Goal: Task Accomplishment & Management: Complete application form

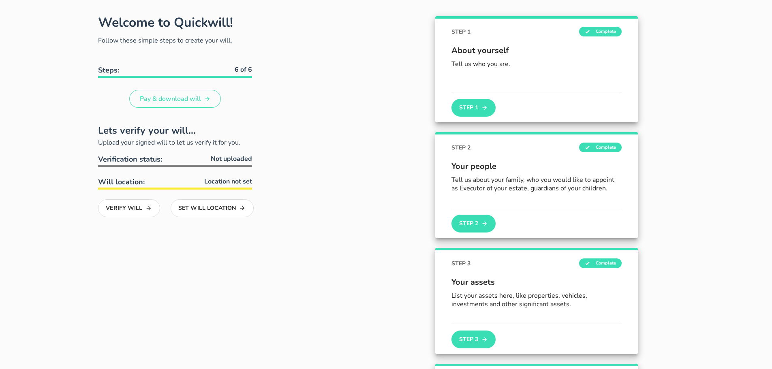
scroll to position [41, 0]
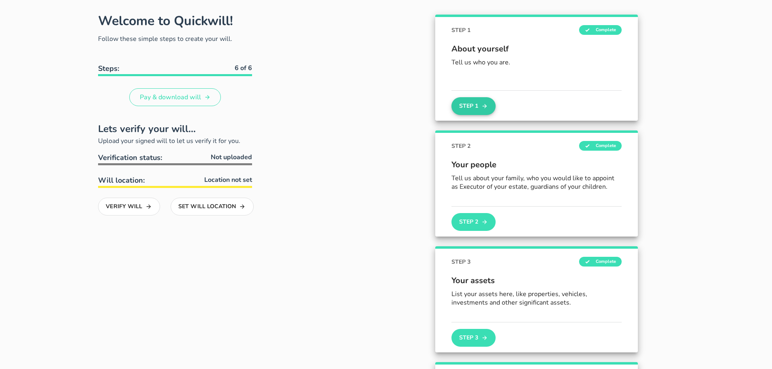
click at [469, 103] on button "Step 1" at bounding box center [474, 106] width 44 height 18
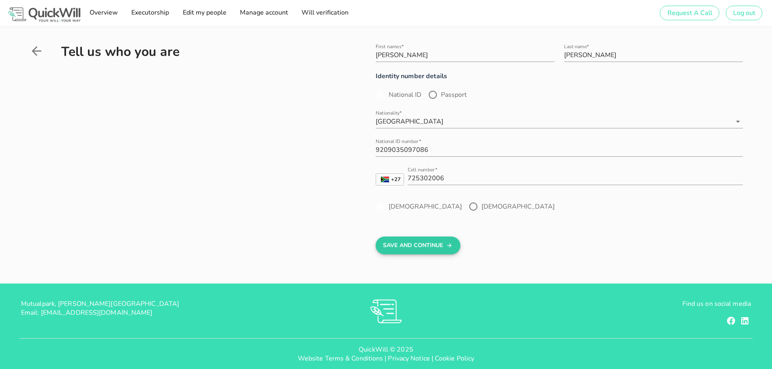
click at [410, 244] on button "Save And Continue" at bounding box center [418, 246] width 85 height 18
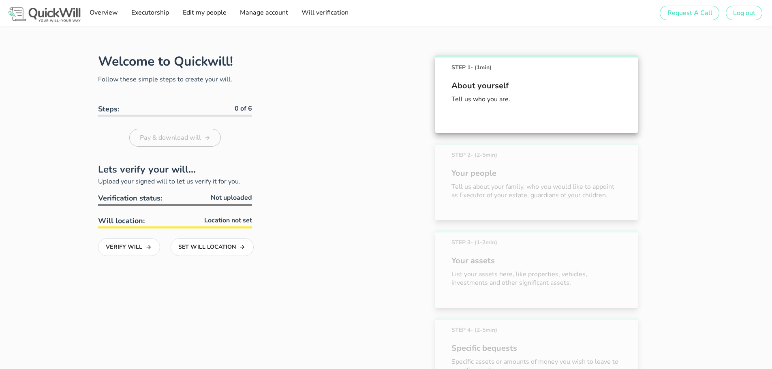
scroll to position [45, 0]
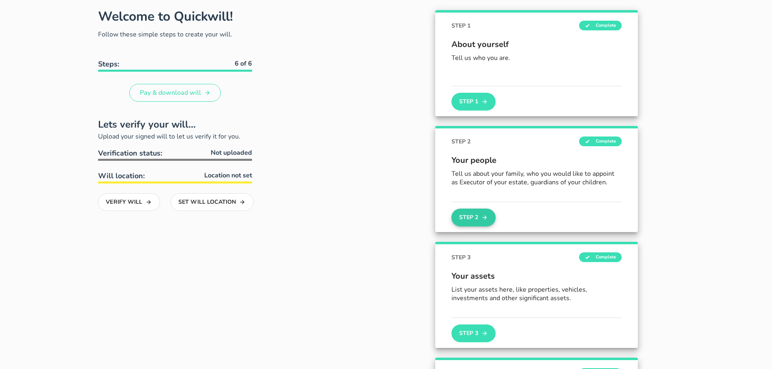
click at [469, 223] on button "Step 2" at bounding box center [474, 218] width 44 height 18
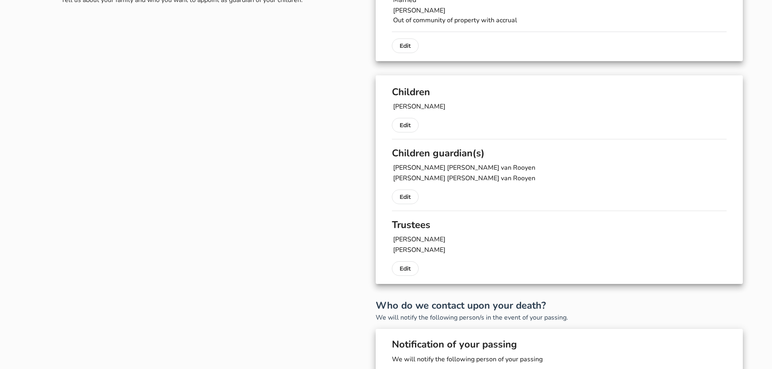
scroll to position [81, 0]
click at [409, 129] on button "Edit" at bounding box center [405, 124] width 27 height 15
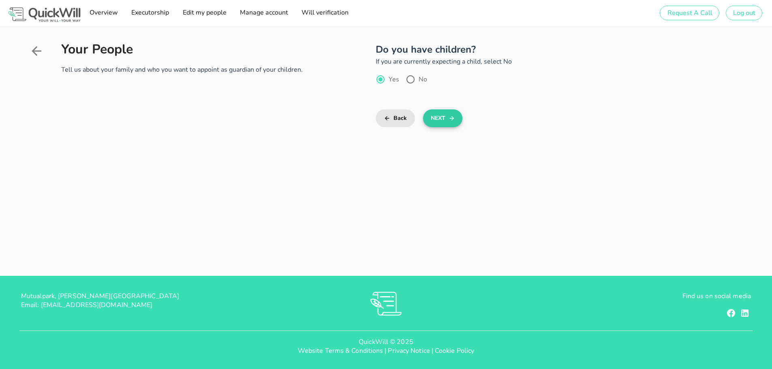
click at [446, 119] on button "Next" at bounding box center [442, 118] width 39 height 18
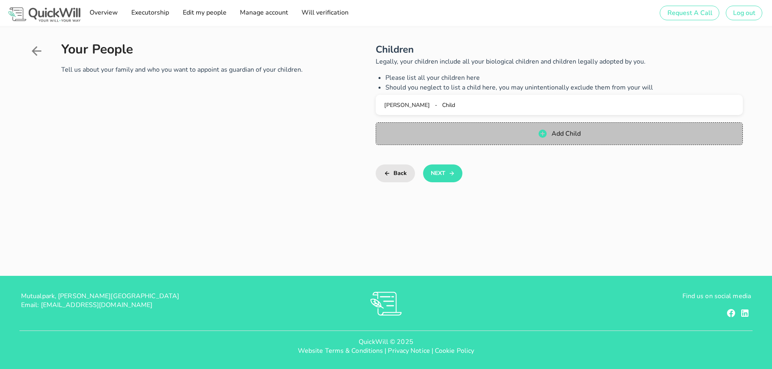
click at [507, 134] on span "Add Child" at bounding box center [559, 134] width 351 height 10
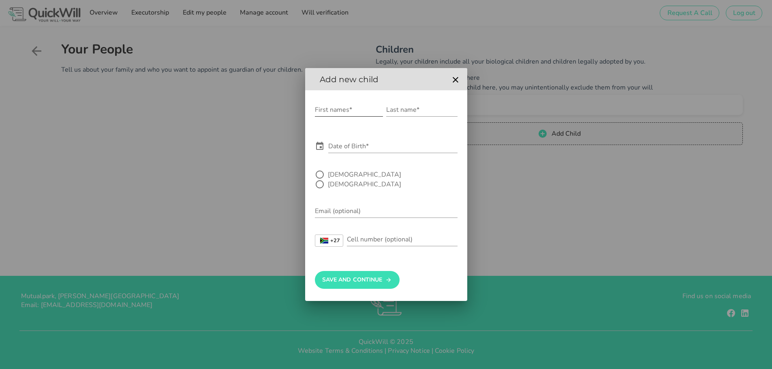
click at [348, 116] on input "First names*" at bounding box center [349, 109] width 68 height 13
type input "[PERSON_NAME]"
click at [419, 116] on input "Last name*" at bounding box center [421, 109] width 71 height 13
type input "[PERSON_NAME]"
click at [319, 180] on div at bounding box center [320, 175] width 14 height 14
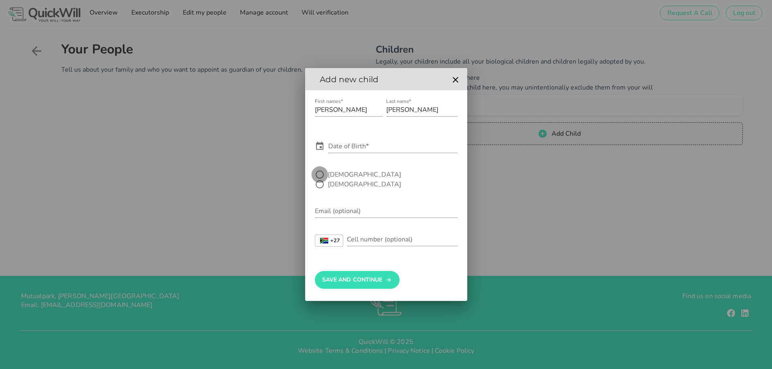
radio input "true"
click at [344, 148] on div "Date of Birth*" at bounding box center [392, 146] width 129 height 13
click at [319, 149] on icon at bounding box center [319, 146] width 7 height 8
click at [323, 150] on icon at bounding box center [319, 146] width 7 height 8
click at [330, 151] on input "Date of Birth*" at bounding box center [392, 146] width 129 height 13
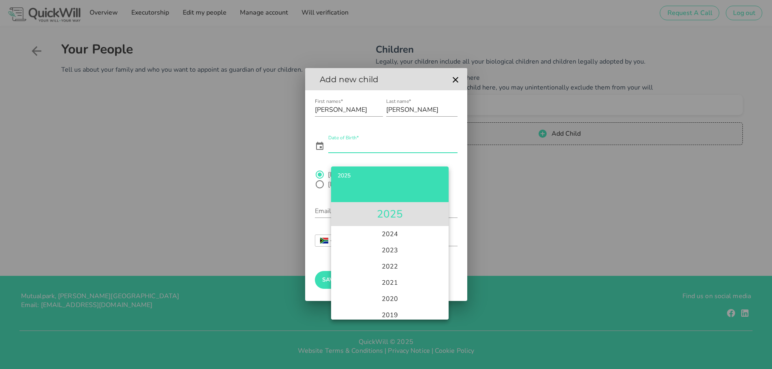
click at [390, 221] on li "2025" at bounding box center [390, 214] width 118 height 24
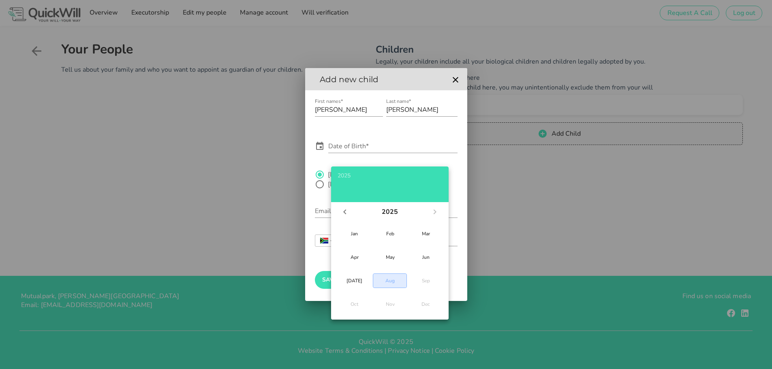
click at [391, 283] on div "Aug" at bounding box center [390, 281] width 20 height 6
click at [362, 287] on div "18" at bounding box center [360, 288] width 8 height 6
type input "[DATE]"
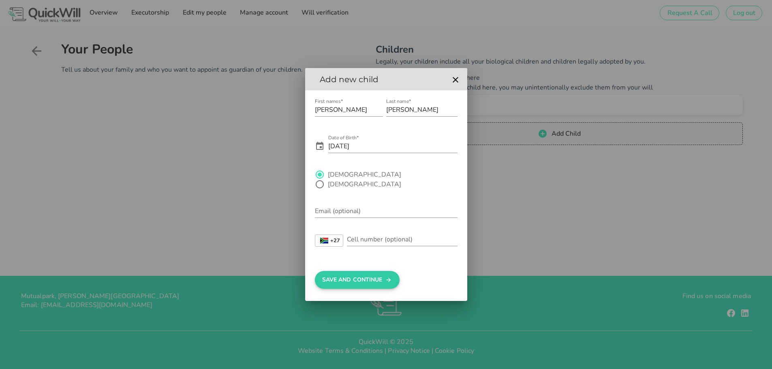
click at [360, 274] on button "Save And Continue" at bounding box center [357, 280] width 85 height 18
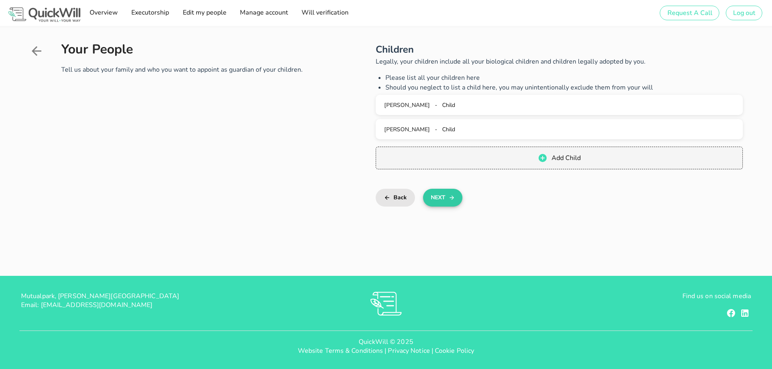
click at [445, 201] on button "Next" at bounding box center [442, 198] width 39 height 18
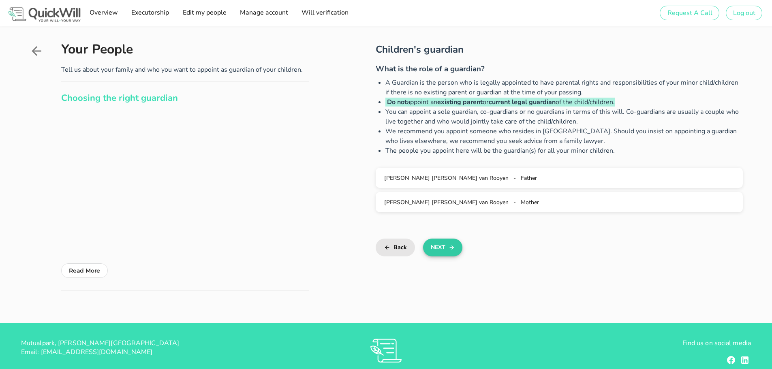
click at [454, 247] on icon "button" at bounding box center [452, 248] width 6 height 10
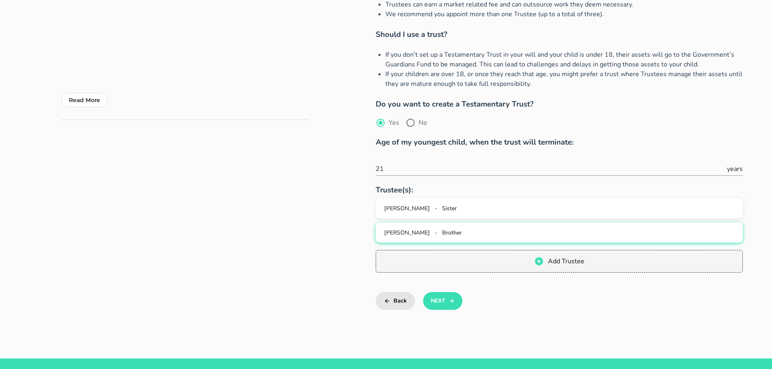
scroll to position [203, 0]
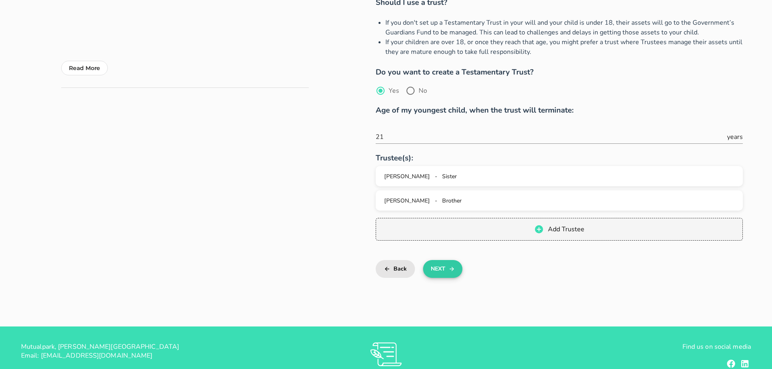
click at [454, 264] on icon "button" at bounding box center [452, 269] width 6 height 10
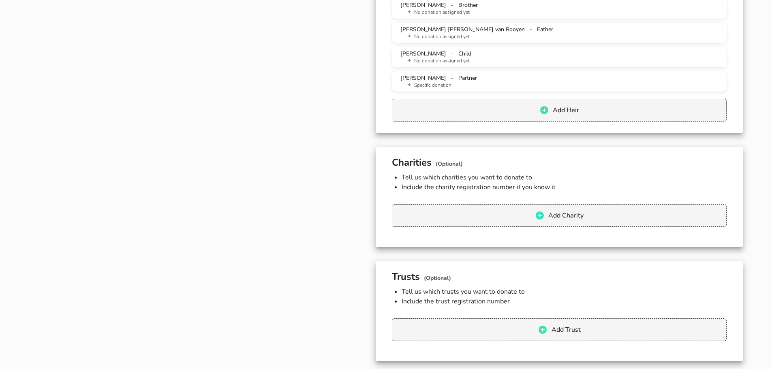
scroll to position [875, 0]
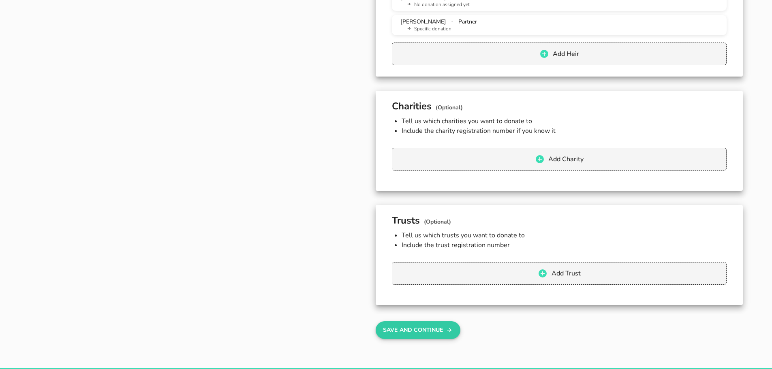
click at [443, 326] on button "Save And Continue" at bounding box center [418, 330] width 85 height 18
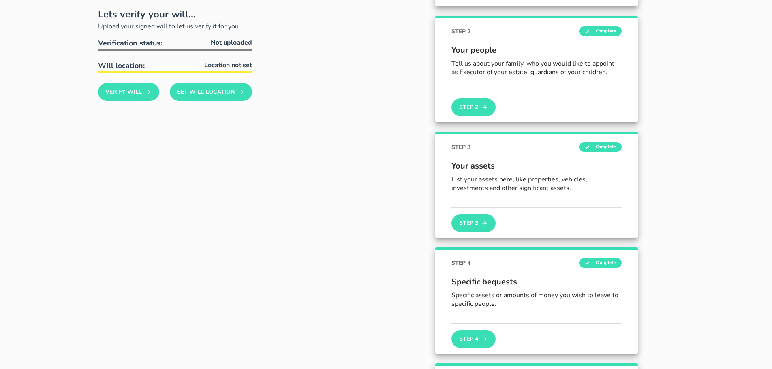
scroll to position [132, 0]
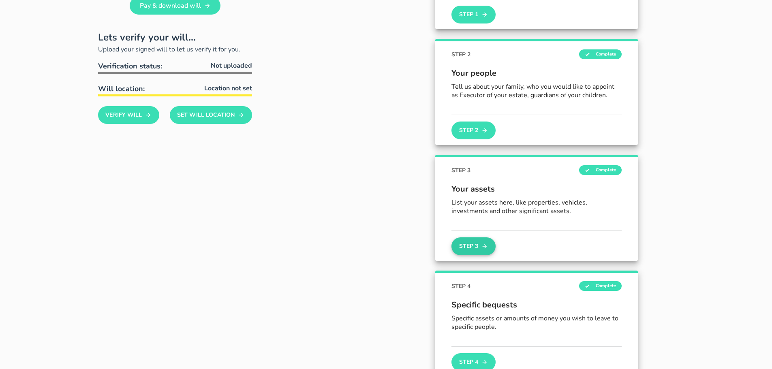
click at [474, 246] on button "Step 3" at bounding box center [474, 247] width 44 height 18
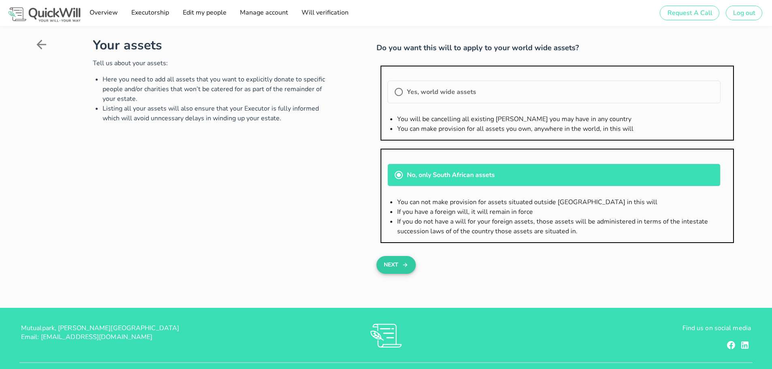
click at [405, 261] on icon "button" at bounding box center [405, 265] width 6 height 10
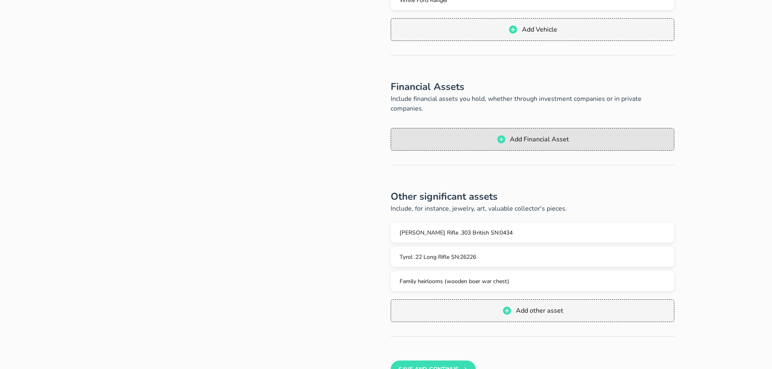
scroll to position [324, 0]
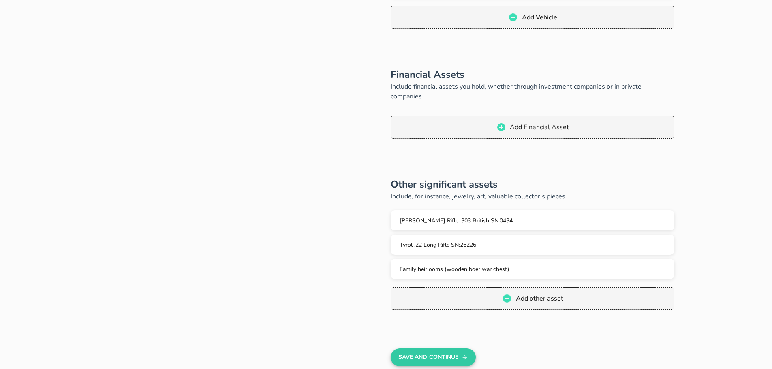
click at [466, 356] on icon "button" at bounding box center [465, 358] width 4 height 4
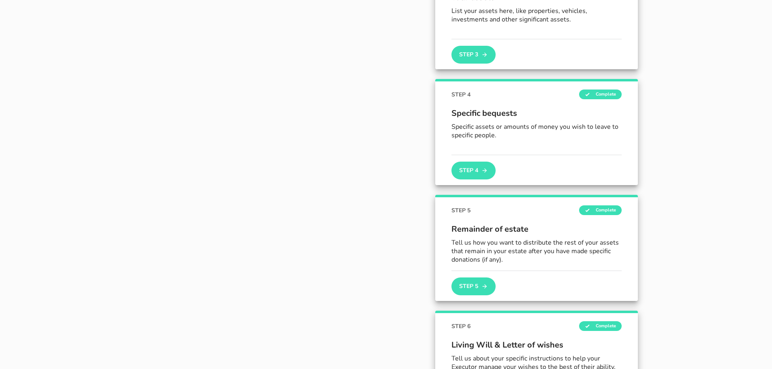
scroll to position [342, 0]
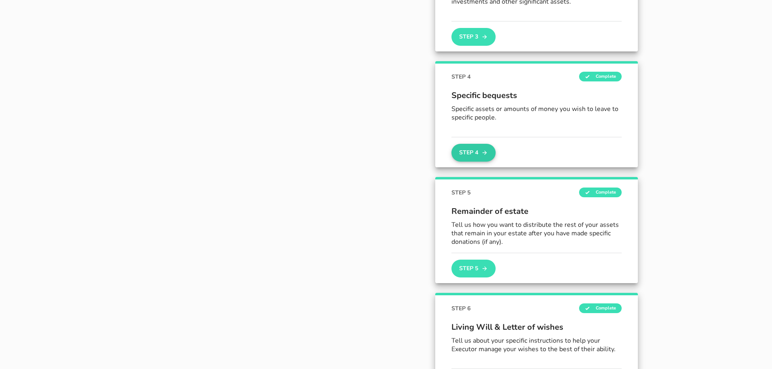
click at [479, 157] on button "Step 4" at bounding box center [474, 153] width 44 height 18
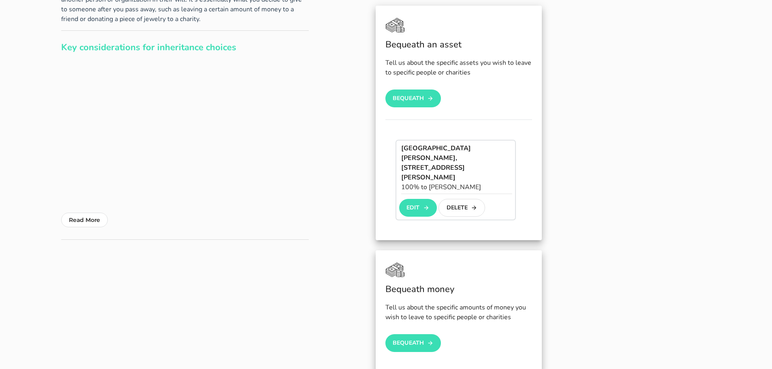
scroll to position [81, 0]
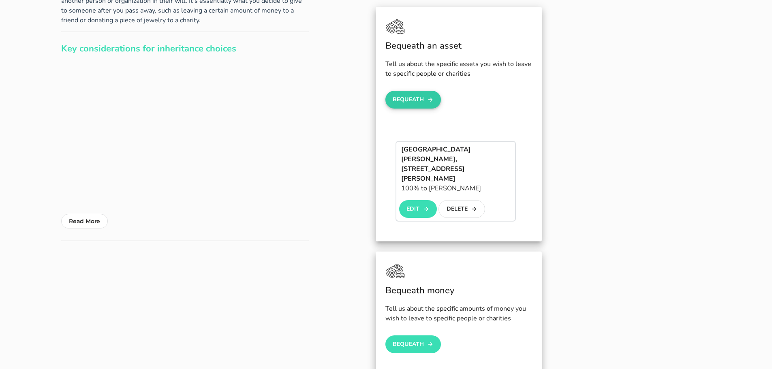
click at [402, 103] on button "Bequeath" at bounding box center [414, 100] width 56 height 18
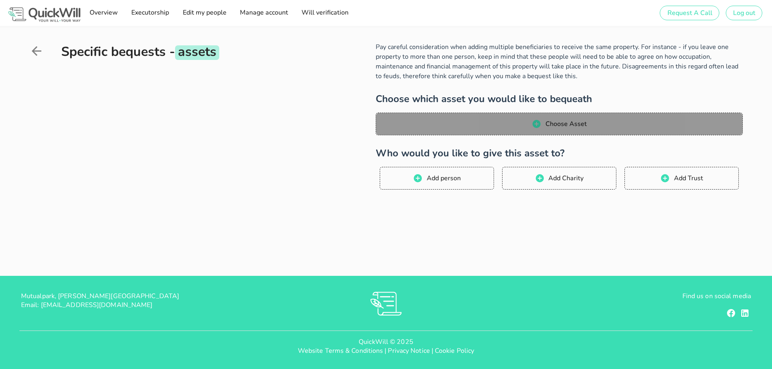
click at [576, 124] on span "Choose Asset" at bounding box center [566, 124] width 42 height 9
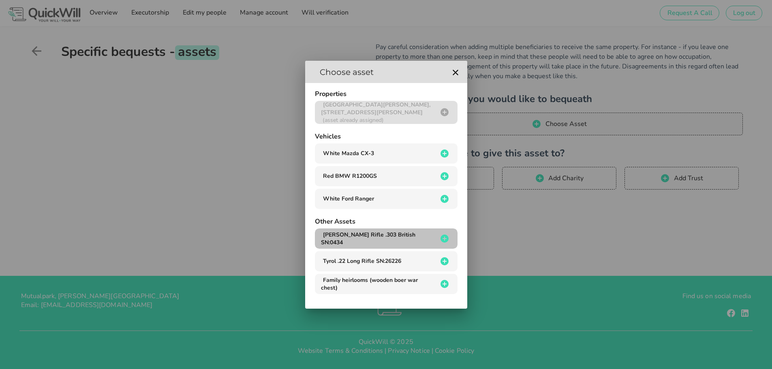
click at [444, 243] on icon "button" at bounding box center [445, 239] width 10 height 10
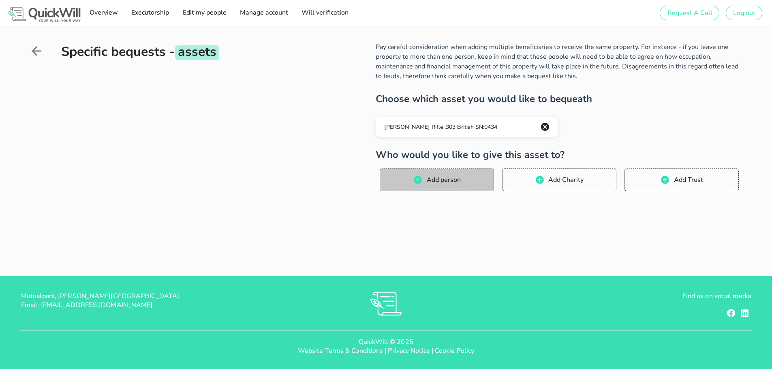
click at [429, 184] on span "Add person" at bounding box center [437, 180] width 98 height 10
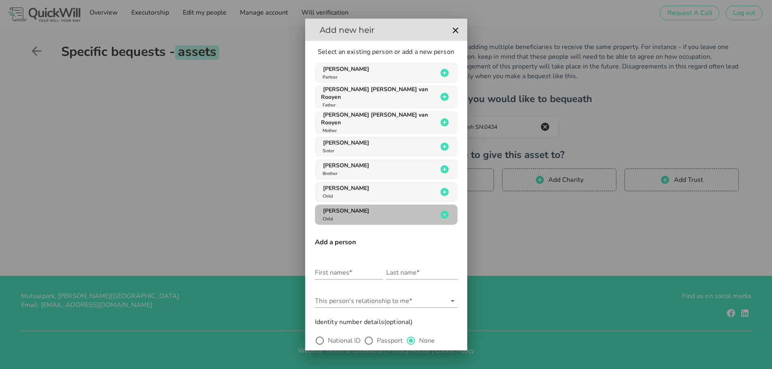
click at [389, 209] on div "[PERSON_NAME] Child" at bounding box center [379, 214] width 117 height 15
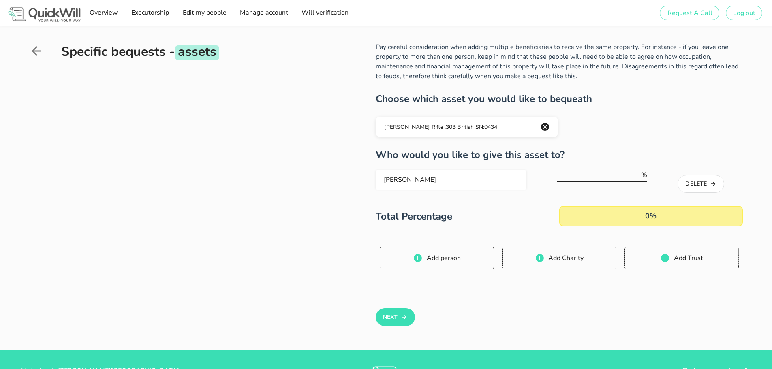
click at [605, 178] on input "number" at bounding box center [598, 175] width 83 height 13
type input "100"
click at [393, 316] on button "Next" at bounding box center [395, 318] width 39 height 18
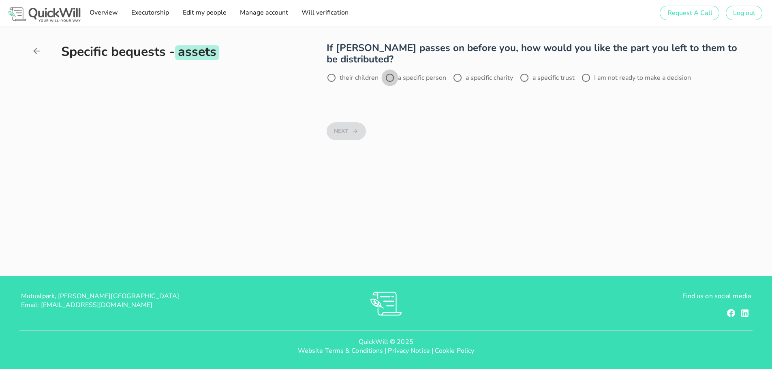
click at [390, 79] on div at bounding box center [390, 78] width 14 height 14
radio input "true"
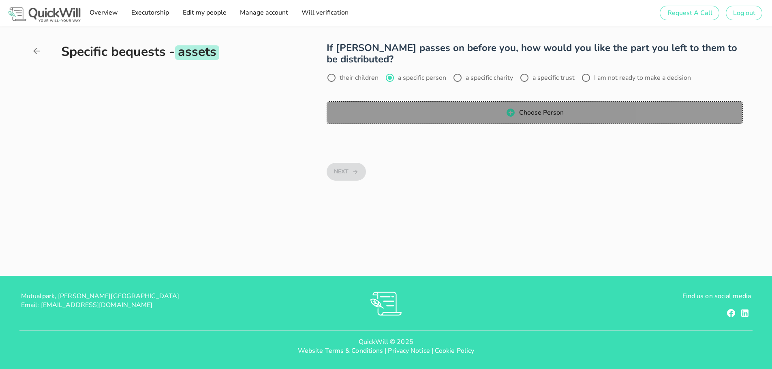
click at [494, 116] on span "Choose Person" at bounding box center [535, 113] width 400 height 10
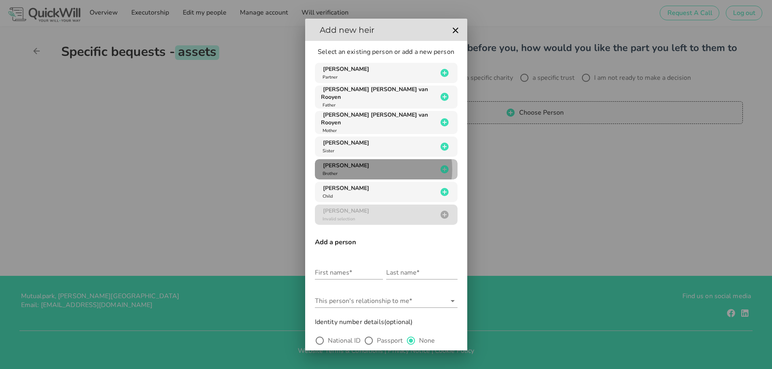
click at [440, 165] on icon "button" at bounding box center [445, 170] width 10 height 10
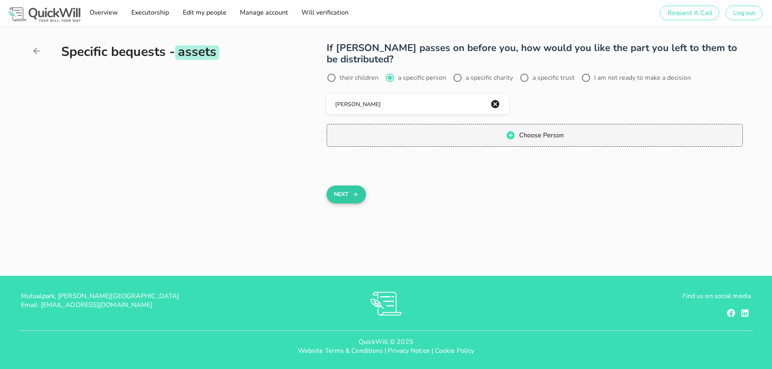
click at [347, 196] on button "Next" at bounding box center [346, 195] width 39 height 18
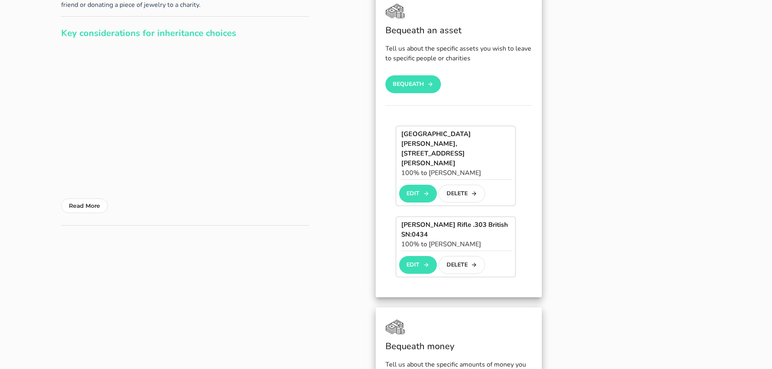
scroll to position [81, 0]
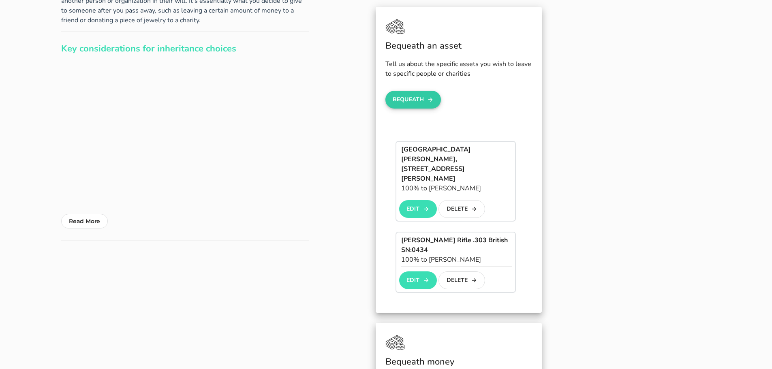
click at [408, 95] on button "Bequeath" at bounding box center [414, 100] width 56 height 18
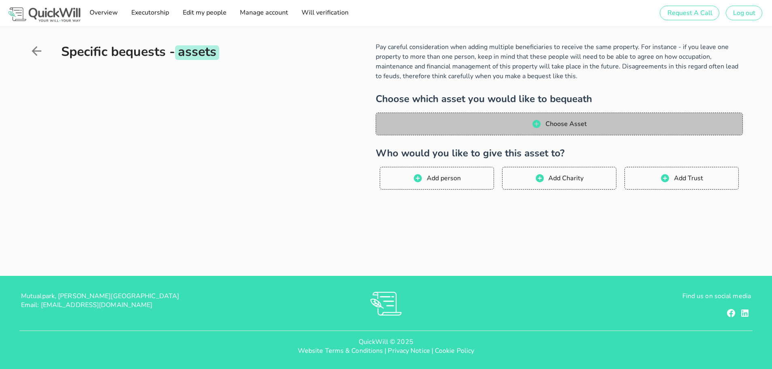
click at [517, 131] on button "Choose Asset" at bounding box center [559, 124] width 367 height 23
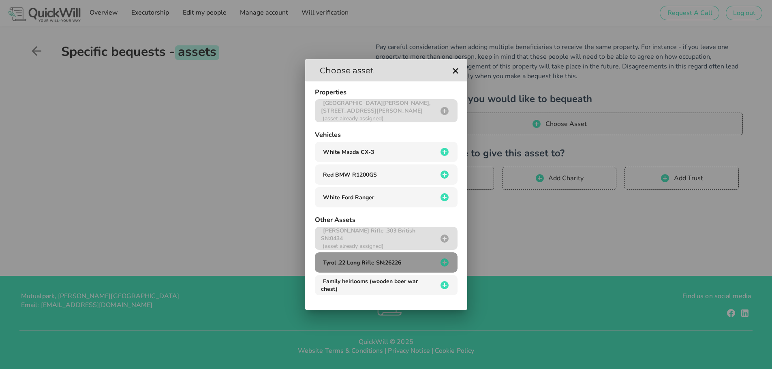
click at [432, 262] on div "Tyrol .22 Long Rifle SN:26226" at bounding box center [379, 263] width 117 height 8
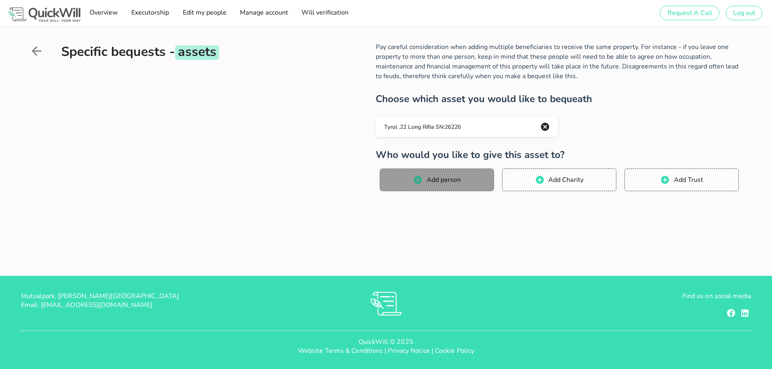
click at [460, 183] on span "Add person" at bounding box center [443, 180] width 34 height 9
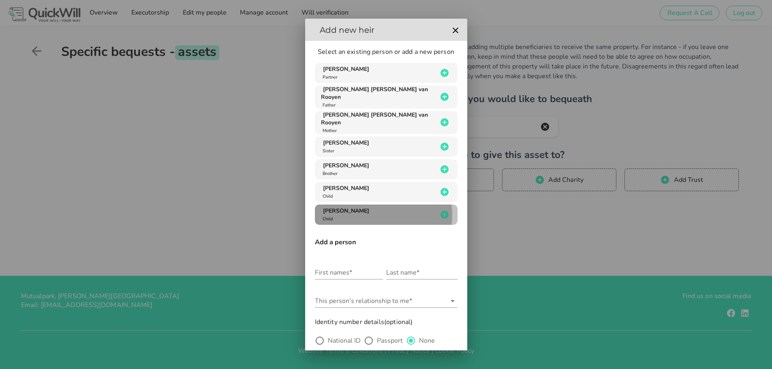
click at [421, 207] on div "[PERSON_NAME] Child" at bounding box center [379, 214] width 117 height 15
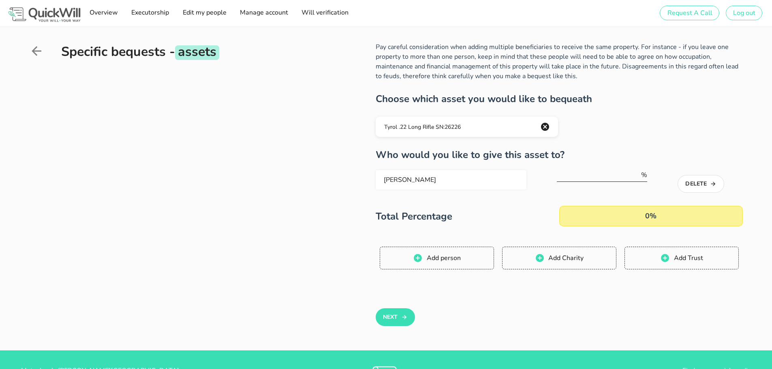
click at [612, 180] on input "number" at bounding box center [598, 175] width 83 height 13
type input "100"
click at [423, 263] on button "Add person" at bounding box center [437, 258] width 114 height 23
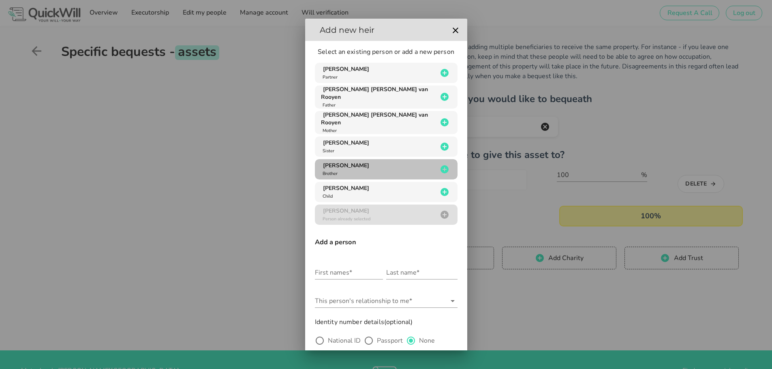
click at [424, 163] on div "[PERSON_NAME] Brother" at bounding box center [379, 169] width 117 height 15
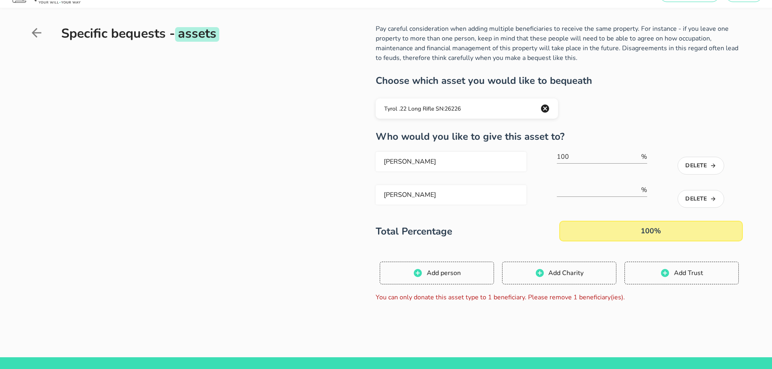
scroll to position [81, 0]
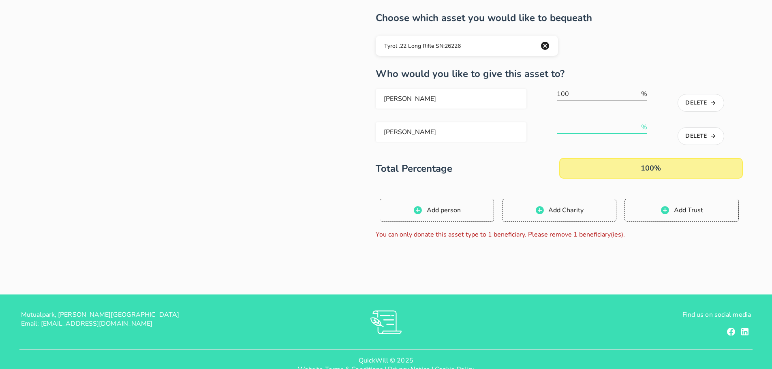
click at [574, 129] on input "number" at bounding box center [598, 127] width 83 height 13
type input "100"
click at [706, 135] on button "Delete" at bounding box center [701, 136] width 47 height 18
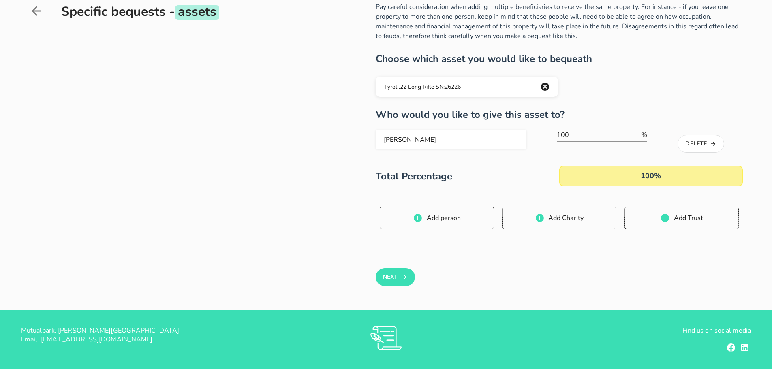
scroll to position [41, 0]
click at [390, 277] on button "Next" at bounding box center [395, 277] width 39 height 18
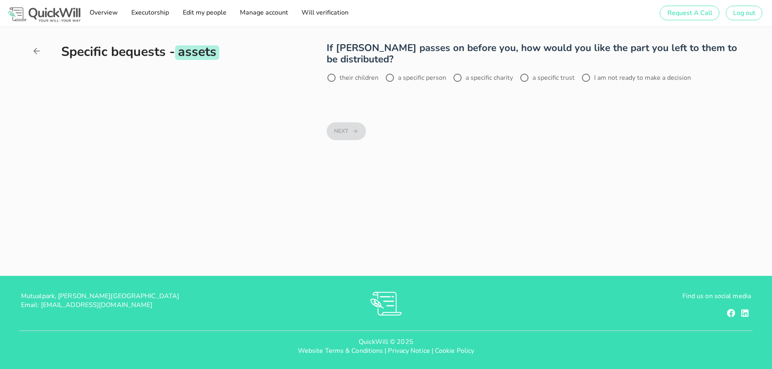
click at [399, 78] on label "a specific person" at bounding box center [422, 78] width 48 height 8
radio input "true"
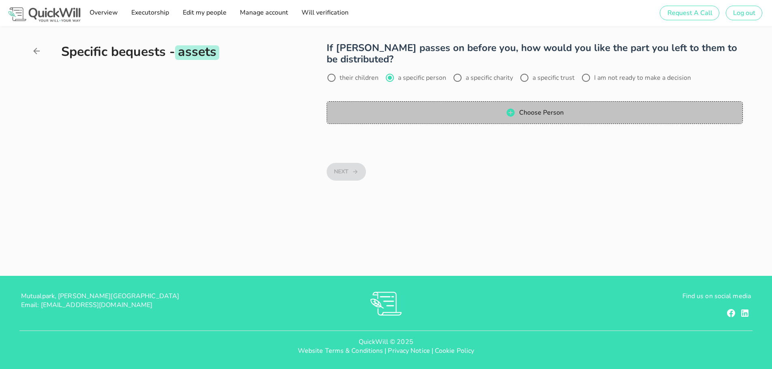
click at [430, 105] on button "Choose Person" at bounding box center [535, 112] width 416 height 23
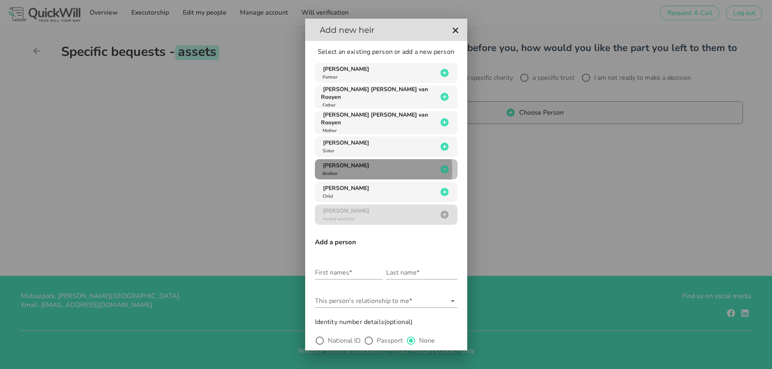
click at [369, 162] on span "[PERSON_NAME]" at bounding box center [346, 166] width 46 height 8
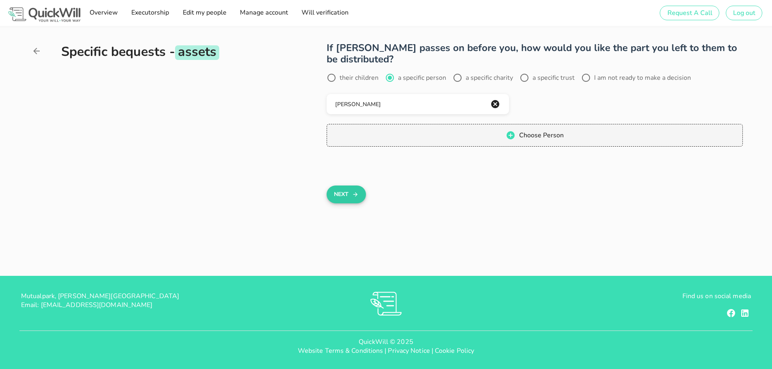
click at [351, 195] on button "Next" at bounding box center [346, 195] width 39 height 18
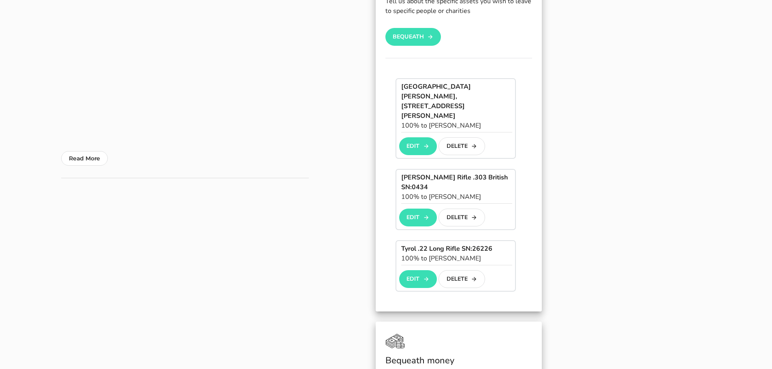
scroll to position [122, 0]
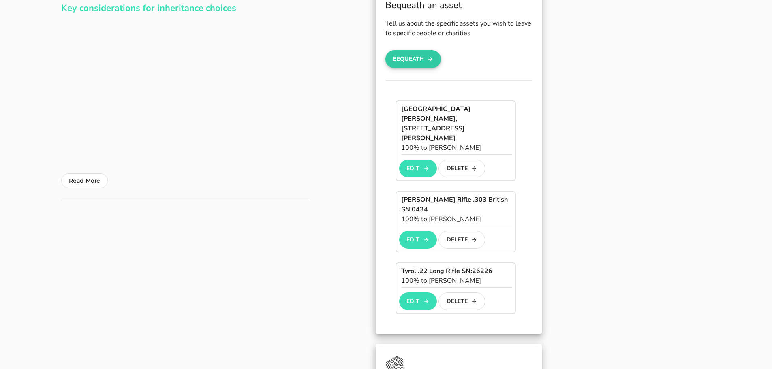
click at [426, 64] on button "Bequeath" at bounding box center [414, 59] width 56 height 18
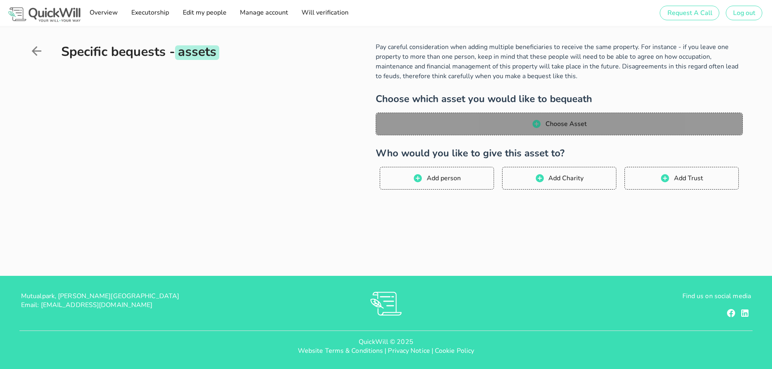
click at [511, 123] on span "Choose Asset" at bounding box center [559, 124] width 351 height 10
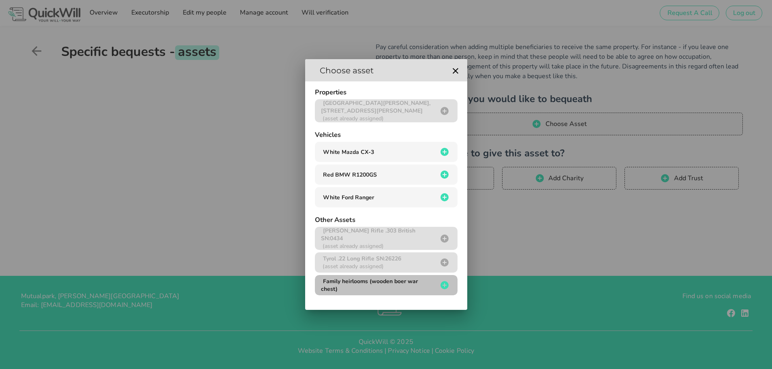
click at [442, 285] on icon "button" at bounding box center [445, 285] width 8 height 8
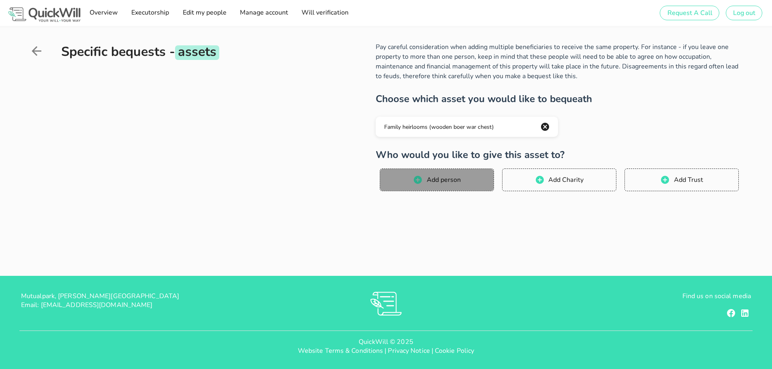
click at [444, 180] on span "Add person" at bounding box center [443, 180] width 34 height 9
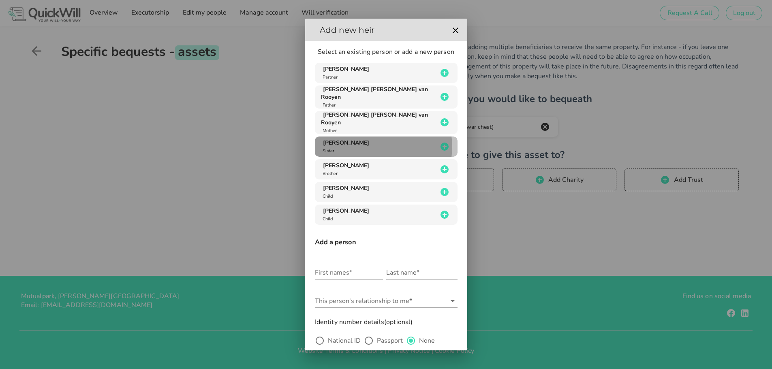
click at [400, 140] on div "[PERSON_NAME] Sister" at bounding box center [379, 146] width 117 height 15
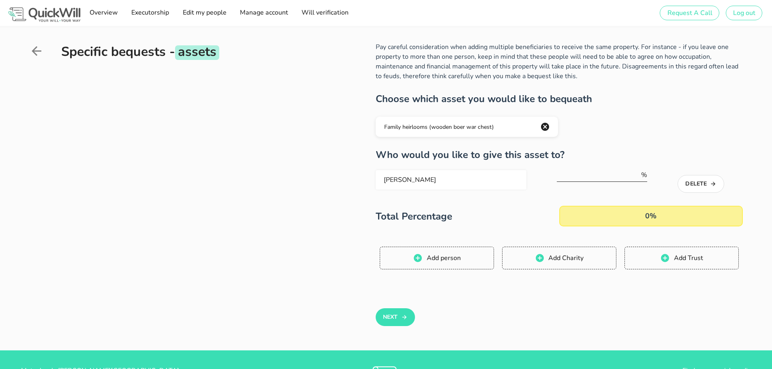
click at [604, 174] on input "number" at bounding box center [598, 175] width 83 height 13
type input "100"
click at [400, 318] on button "Next" at bounding box center [395, 318] width 39 height 18
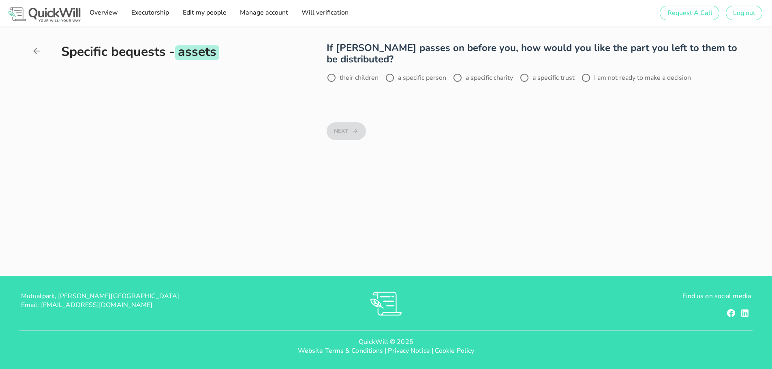
click at [401, 80] on label "a specific person" at bounding box center [422, 78] width 48 height 8
radio input "true"
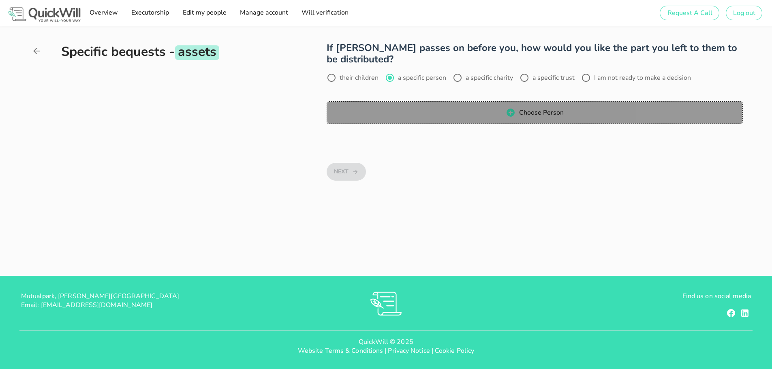
click at [429, 112] on span "Choose Person" at bounding box center [535, 113] width 400 height 10
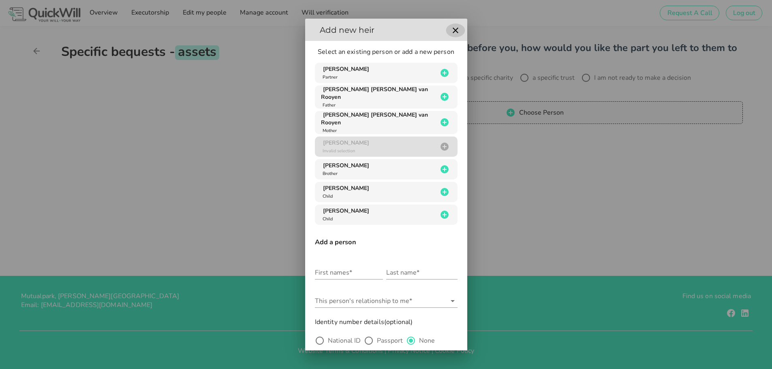
click at [454, 30] on icon "button" at bounding box center [456, 31] width 10 height 10
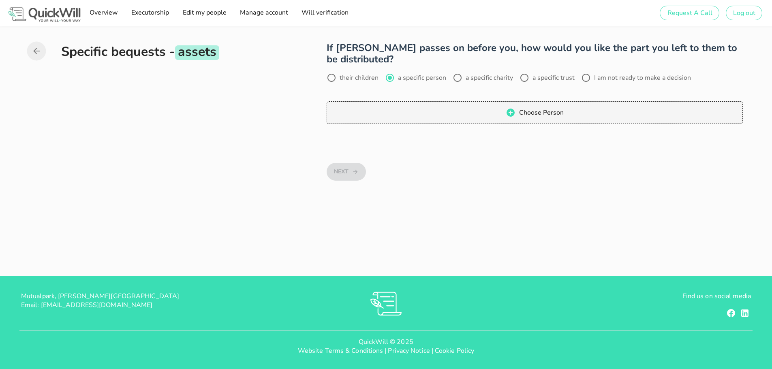
click at [36, 51] on icon "button" at bounding box center [36, 51] width 6 height 6
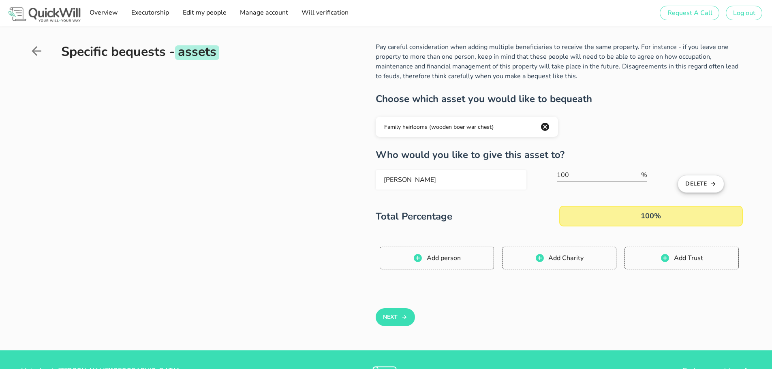
click at [706, 186] on button "Delete" at bounding box center [701, 184] width 47 height 18
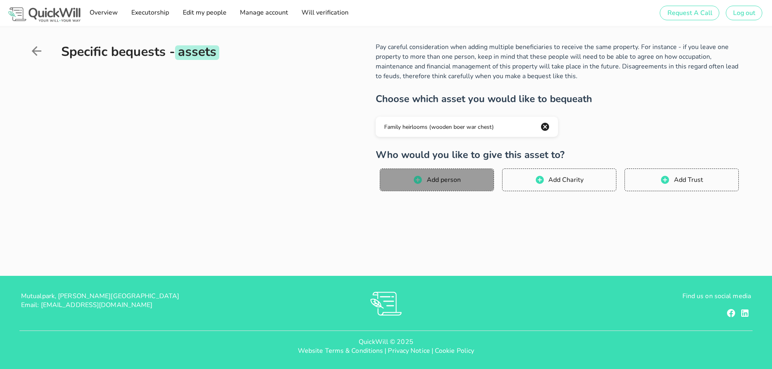
click at [444, 180] on span "Add person" at bounding box center [443, 180] width 34 height 9
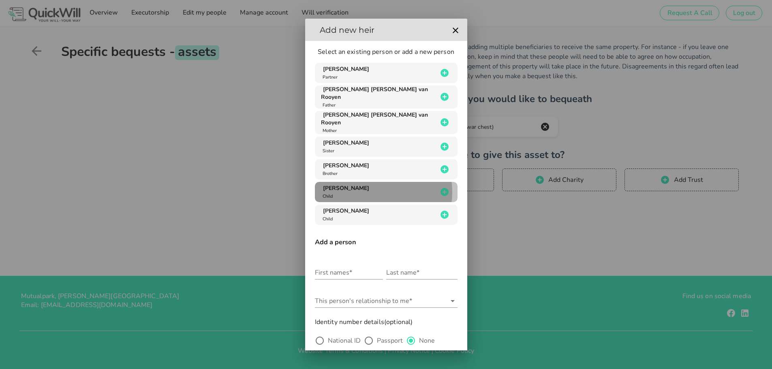
click at [389, 187] on div "[PERSON_NAME] Child" at bounding box center [379, 191] width 117 height 15
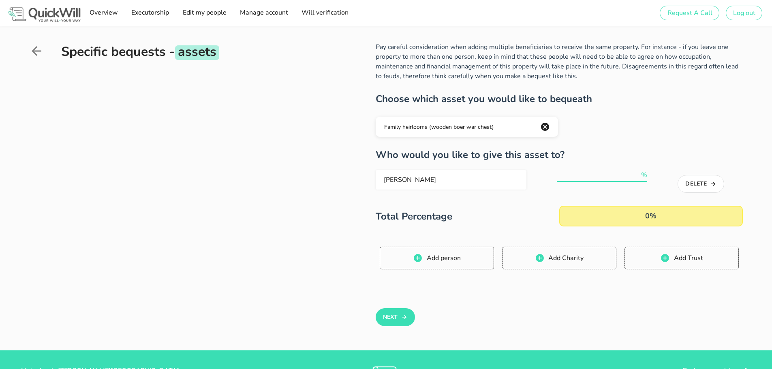
click at [585, 179] on input "number" at bounding box center [598, 175] width 83 height 13
type input "100"
click at [382, 315] on button "Next" at bounding box center [395, 318] width 39 height 18
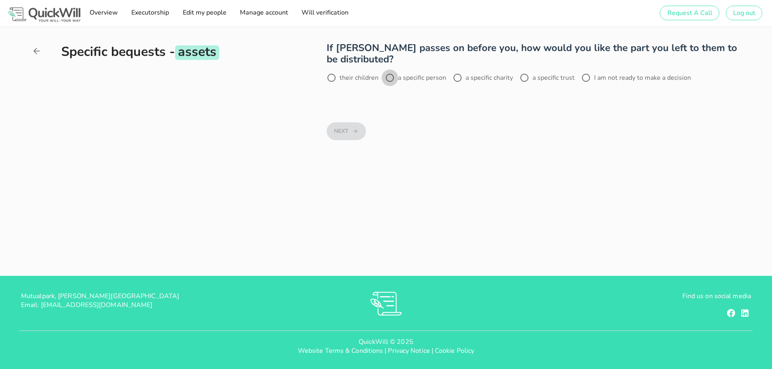
click at [390, 79] on div at bounding box center [390, 78] width 14 height 14
radio input "true"
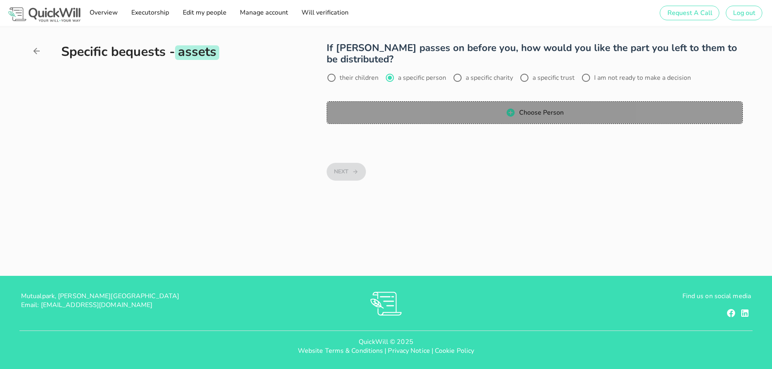
click at [403, 112] on span "Choose Person" at bounding box center [535, 113] width 400 height 10
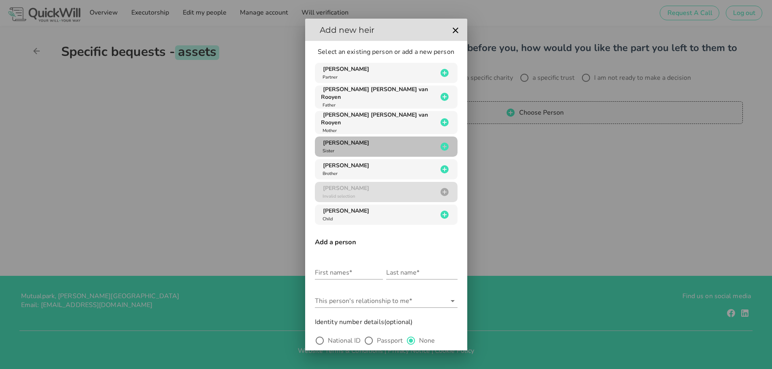
click at [395, 139] on div "[PERSON_NAME] Sister" at bounding box center [379, 146] width 117 height 15
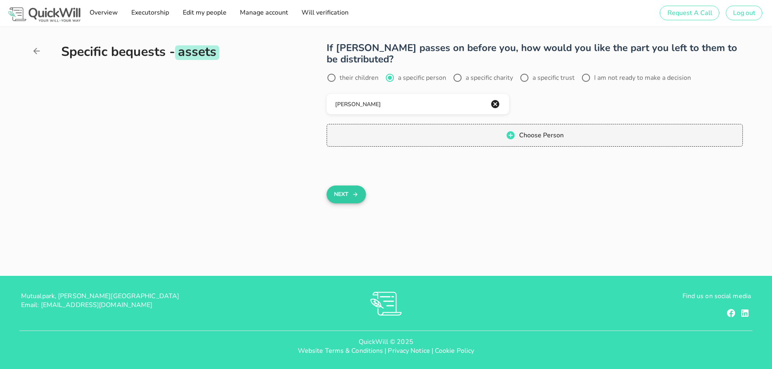
click at [346, 197] on button "Next" at bounding box center [346, 195] width 39 height 18
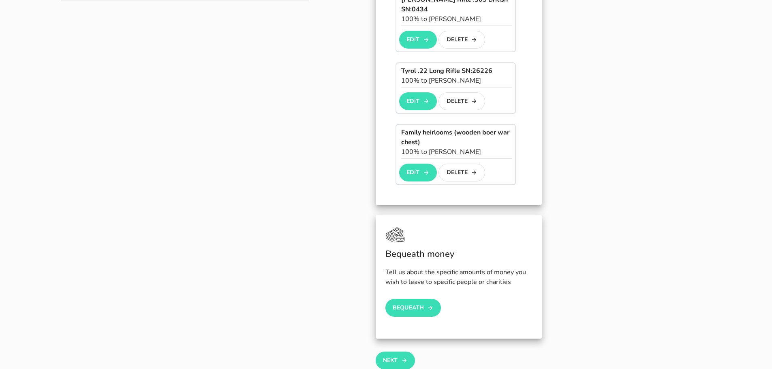
scroll to position [324, 0]
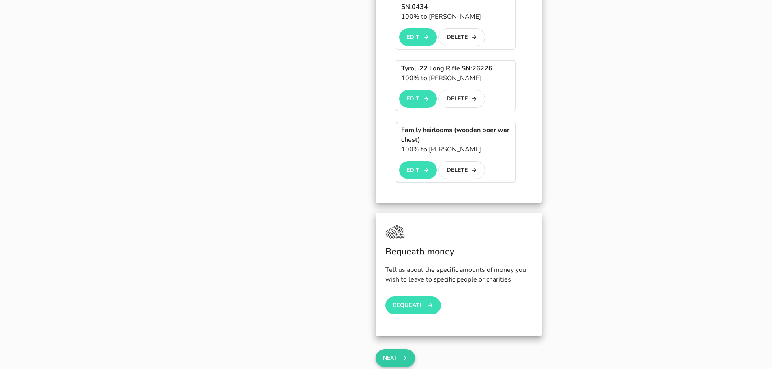
click at [403, 354] on icon "button" at bounding box center [404, 359] width 6 height 10
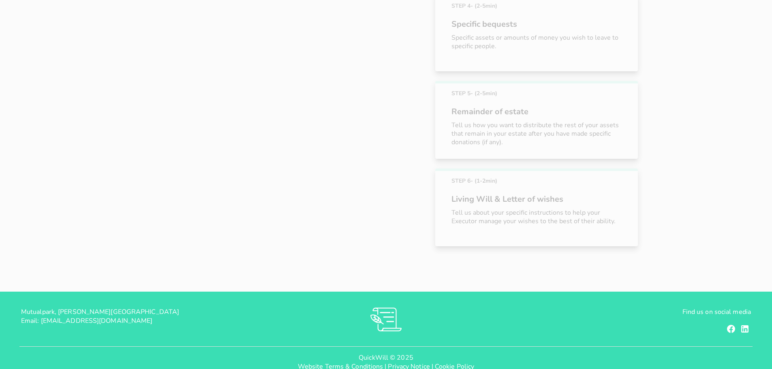
scroll to position [308, 0]
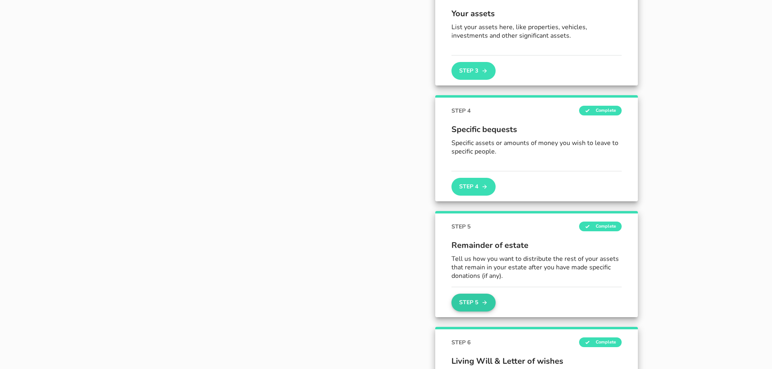
click at [468, 300] on button "Step 5" at bounding box center [474, 303] width 44 height 18
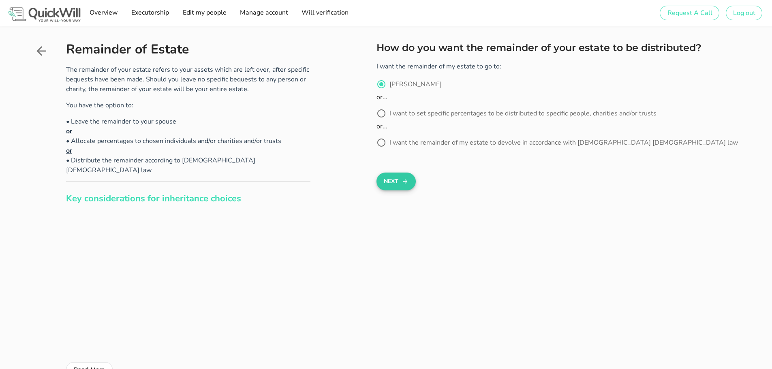
click at [397, 181] on button "Next" at bounding box center [396, 182] width 39 height 18
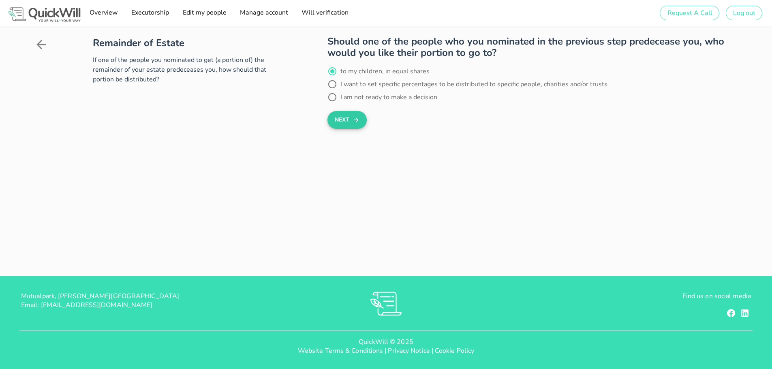
click at [349, 124] on button "Next" at bounding box center [347, 120] width 39 height 18
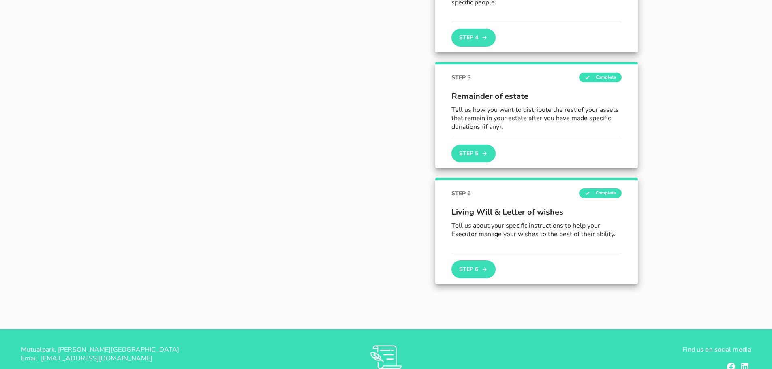
scroll to position [462, 0]
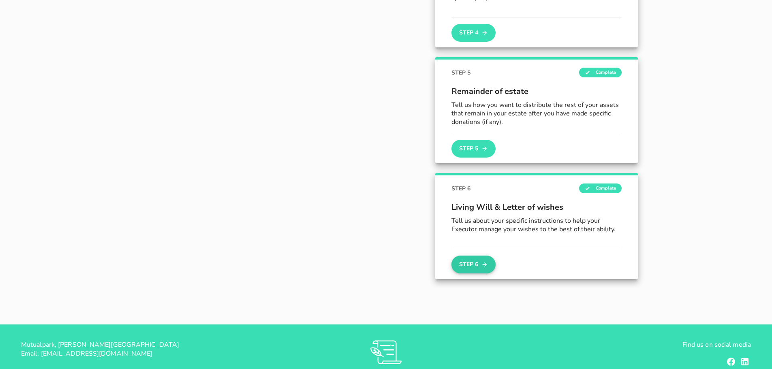
click at [458, 263] on button "Step 6" at bounding box center [474, 265] width 44 height 18
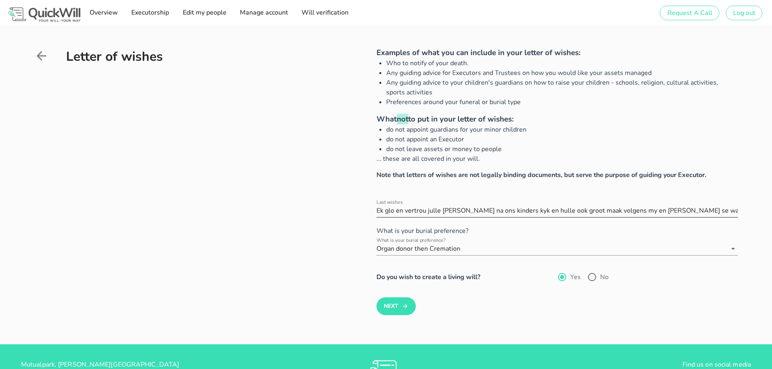
click at [484, 208] on input "Last wishes" at bounding box center [558, 210] width 362 height 13
drag, startPoint x: 395, startPoint y: 312, endPoint x: 385, endPoint y: 313, distance: 9.8
click at [395, 312] on button "Next" at bounding box center [396, 307] width 39 height 18
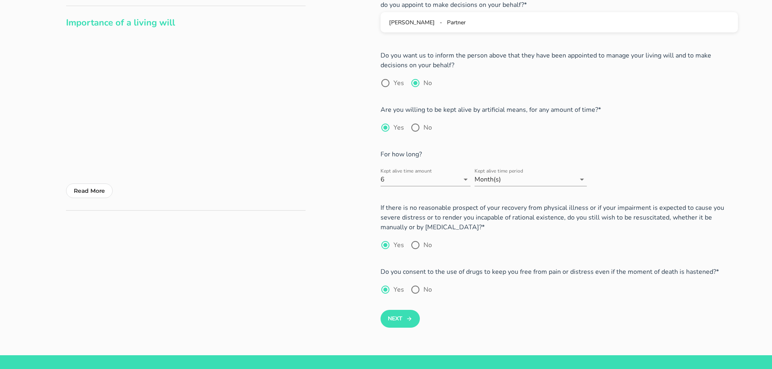
scroll to position [81, 0]
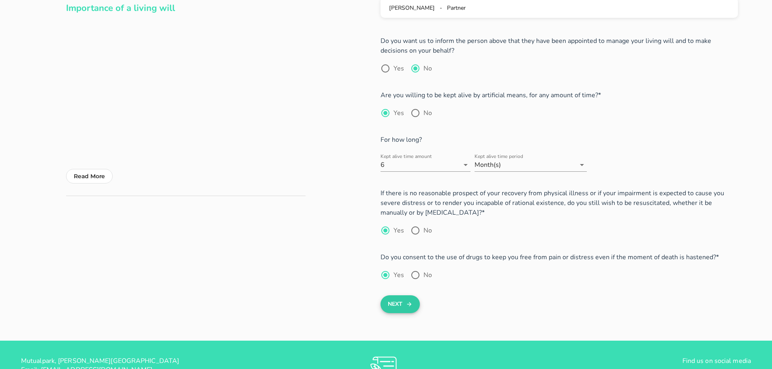
click at [385, 307] on button "Next" at bounding box center [400, 305] width 39 height 18
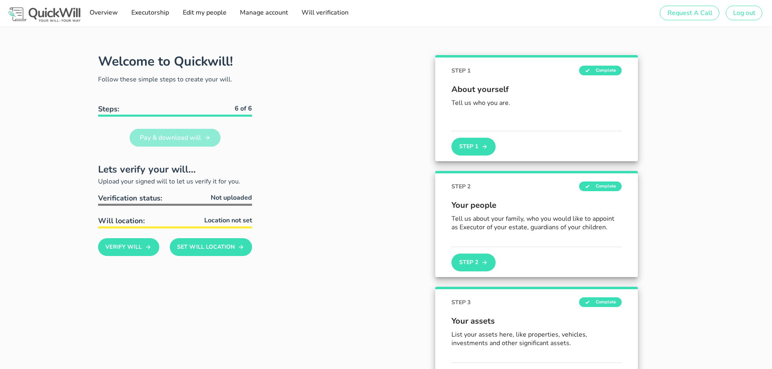
click at [186, 141] on span "Pay & download will" at bounding box center [170, 137] width 62 height 9
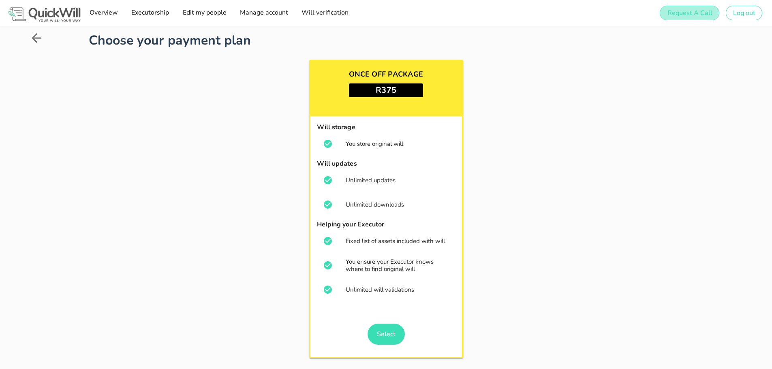
click at [677, 15] on span "Request A Call" at bounding box center [689, 13] width 45 height 9
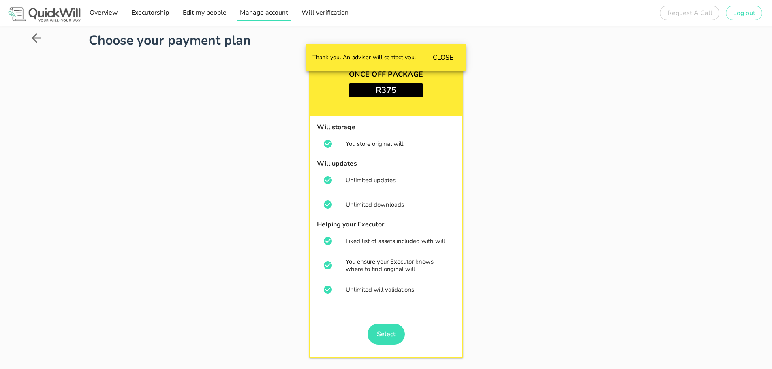
click at [266, 16] on span "Manage account" at bounding box center [264, 12] width 49 height 9
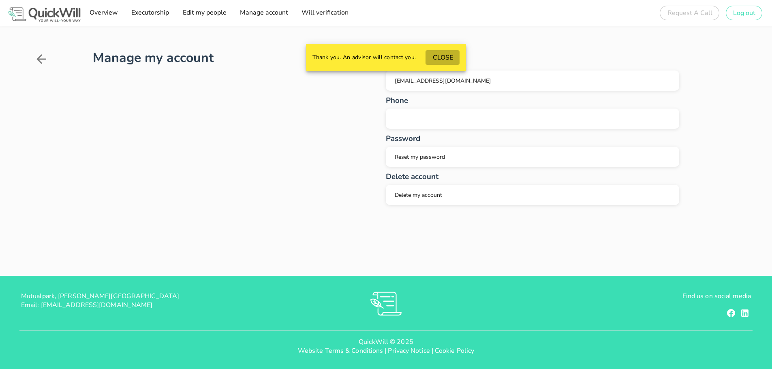
click at [444, 59] on span "CLOSE" at bounding box center [442, 57] width 21 height 9
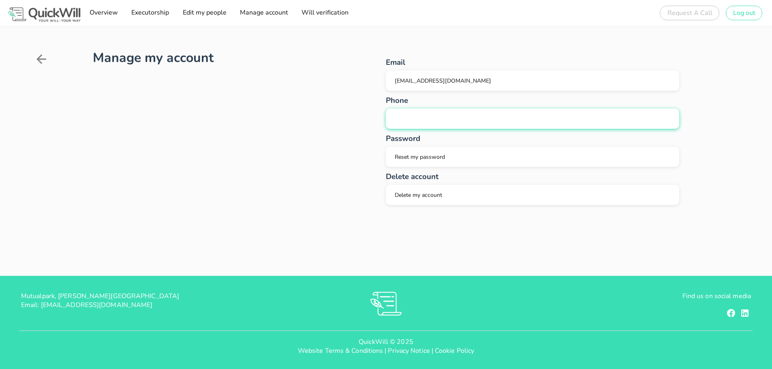
click at [422, 115] on div "button" at bounding box center [532, 119] width 281 height 8
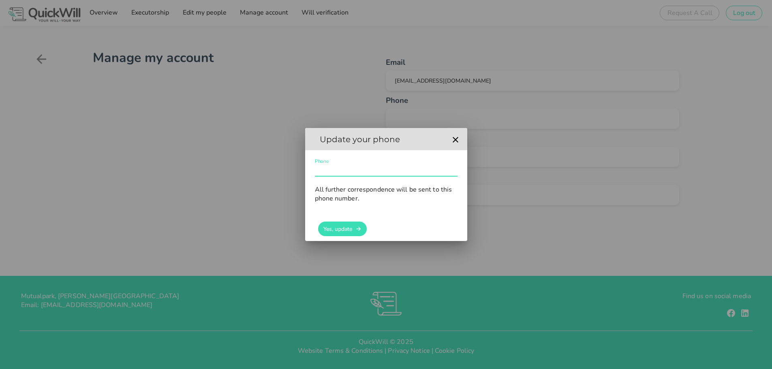
click at [358, 170] on input "Phone" at bounding box center [386, 169] width 143 height 13
type input "0725302006"
click at [341, 229] on span "Yes, update" at bounding box center [337, 229] width 29 height 8
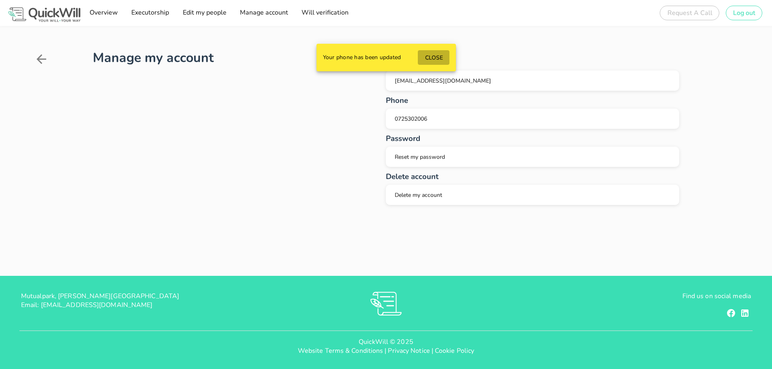
click at [433, 55] on span "CLOSE" at bounding box center [433, 58] width 18 height 8
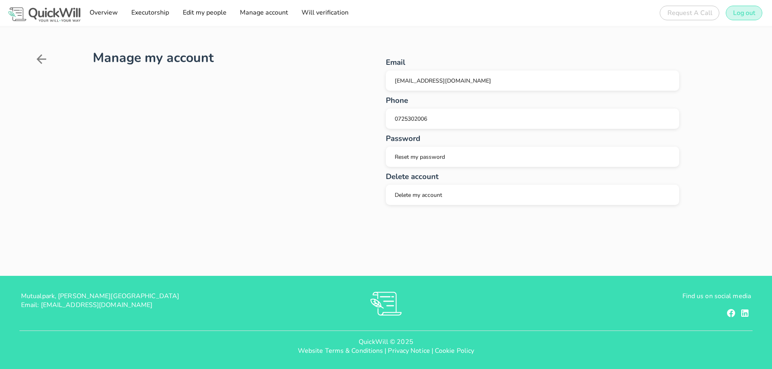
click at [738, 14] on span "Log out" at bounding box center [744, 13] width 23 height 9
